Goal: Task Accomplishment & Management: Use online tool/utility

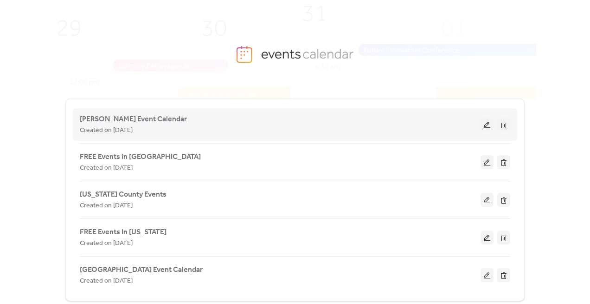
click at [127, 122] on span "[PERSON_NAME] Event Calendar" at bounding box center [133, 119] width 107 height 11
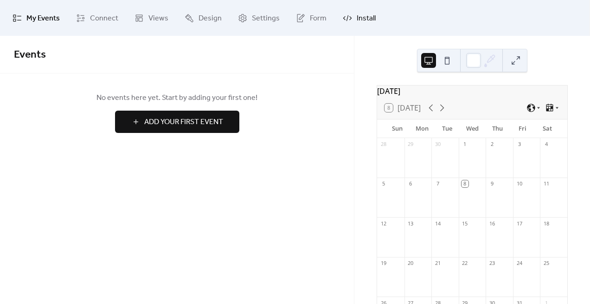
click at [357, 16] on span "Install" at bounding box center [366, 18] width 19 height 14
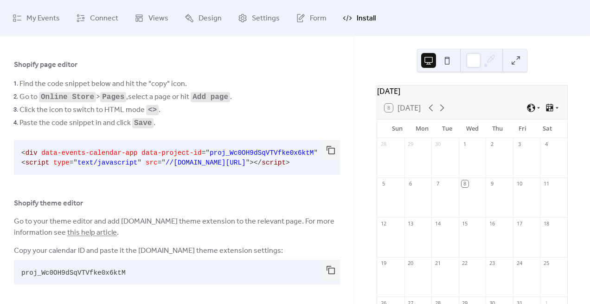
scroll to position [42, 0]
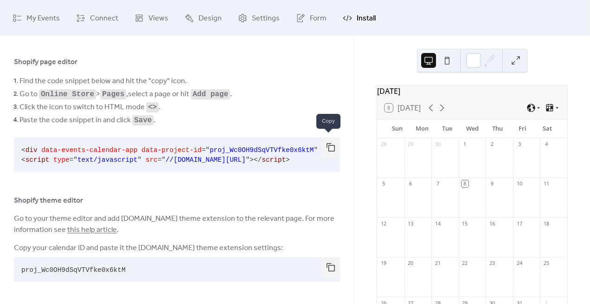
click at [330, 145] on button "button" at bounding box center [331, 147] width 19 height 20
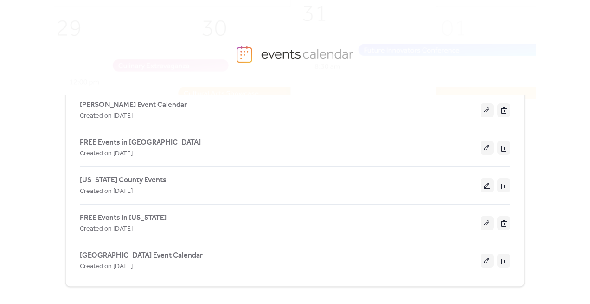
scroll to position [24, 0]
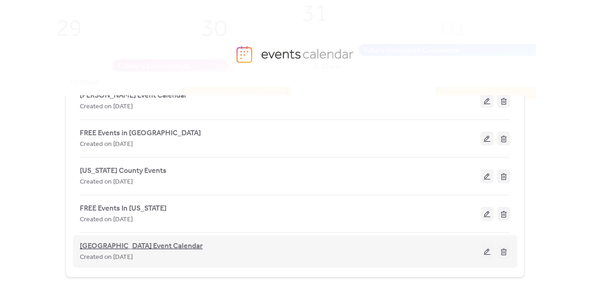
click at [144, 246] on span "[GEOGRAPHIC_DATA] Event Calendar" at bounding box center [141, 245] width 123 height 11
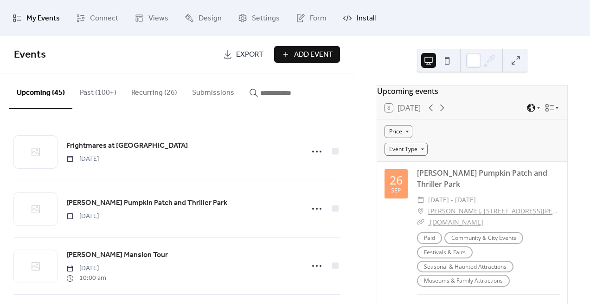
click at [369, 17] on span "Install" at bounding box center [366, 18] width 19 height 14
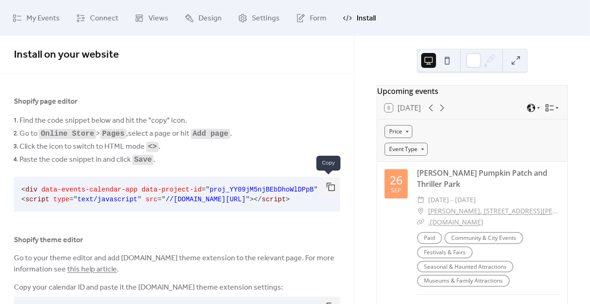
click at [329, 191] on button "button" at bounding box center [331, 186] width 19 height 20
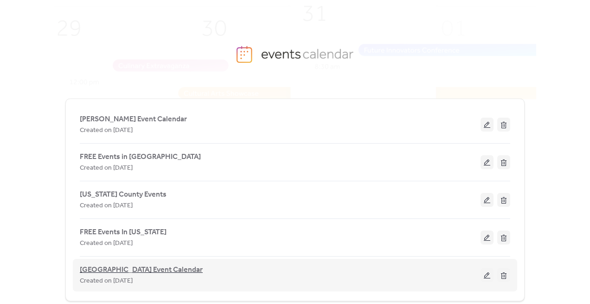
click at [149, 268] on span "[GEOGRAPHIC_DATA] Event Calendar" at bounding box center [141, 269] width 123 height 11
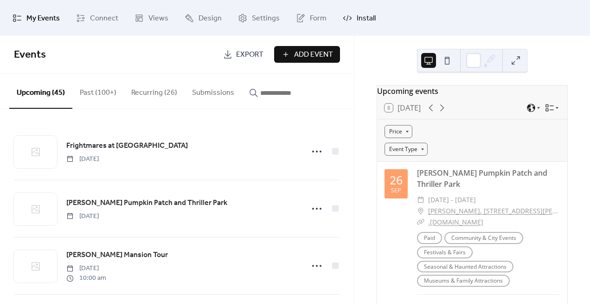
click at [360, 19] on span "Install" at bounding box center [366, 18] width 19 height 14
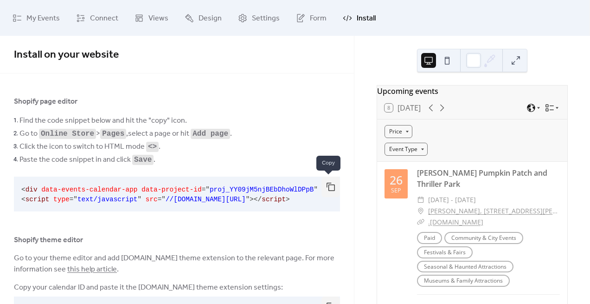
click at [328, 185] on button "button" at bounding box center [331, 186] width 19 height 20
